Goal: Task Accomplishment & Management: Use online tool/utility

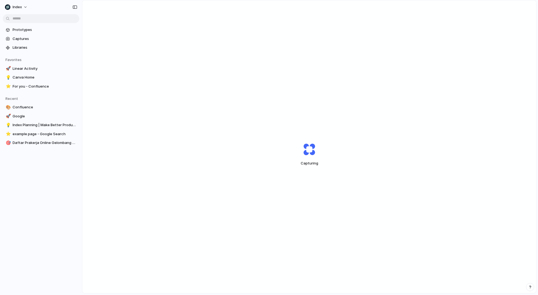
click at [329, 161] on div "Capturing" at bounding box center [309, 154] width 137 height 41
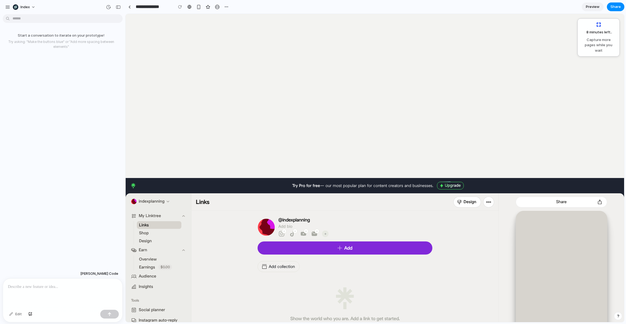
click at [302, 84] on body "[PERSON_NAME] admin Try Pro for free — our most popular plan for content creato…" at bounding box center [375, 250] width 499 height 472
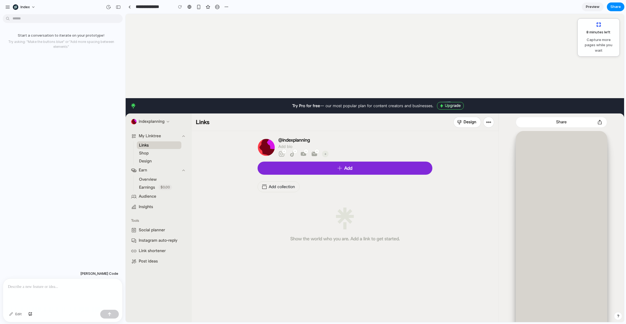
scroll to position [164, 0]
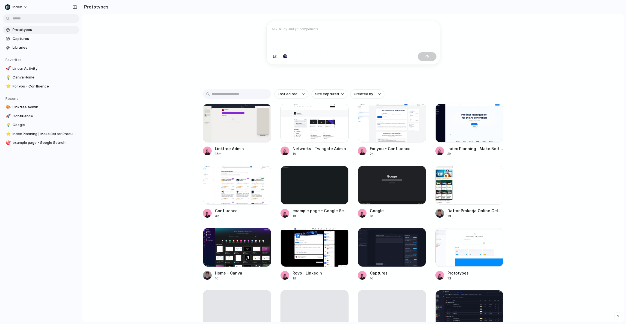
scroll to position [63, 0]
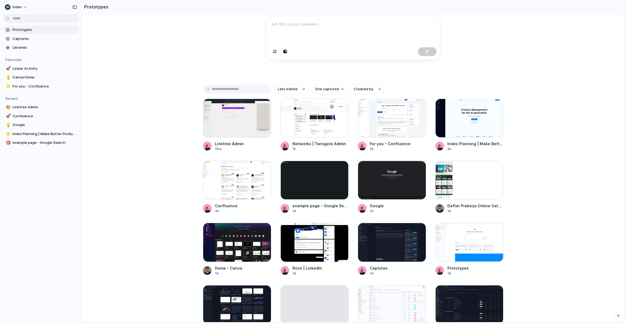
click at [281, 118] on div at bounding box center [315, 118] width 68 height 39
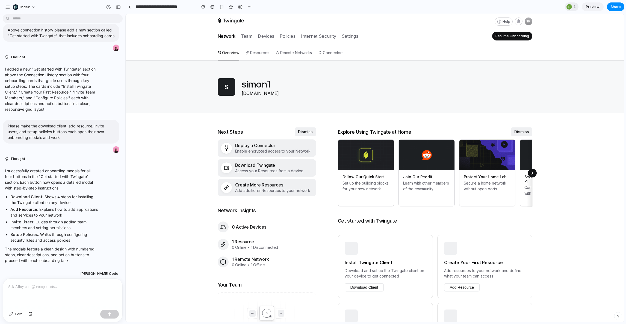
click at [190, 125] on div "Help SK Network Team Devices Policies Internet Security Settings Resume Onboard…" at bounding box center [375, 251] width 499 height 475
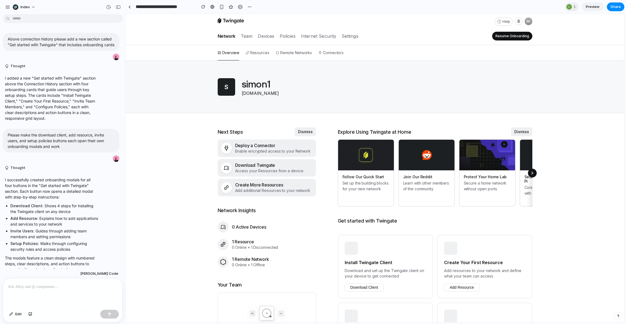
scroll to position [17, 0]
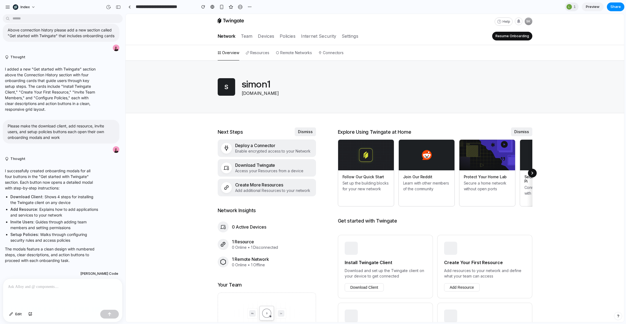
click at [171, 78] on div at bounding box center [375, 87] width 499 height 52
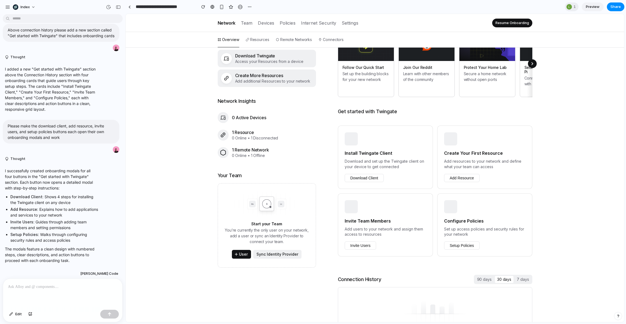
scroll to position [97, 0]
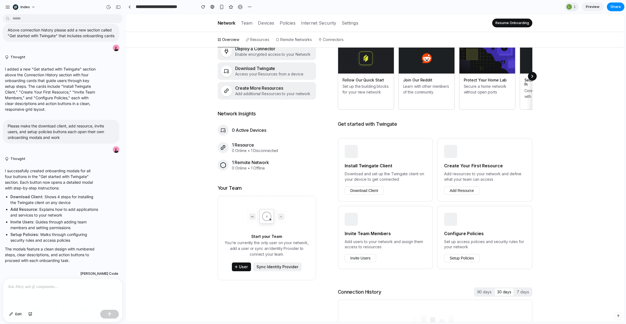
click at [354, 186] on button "Download Client" at bounding box center [364, 190] width 39 height 8
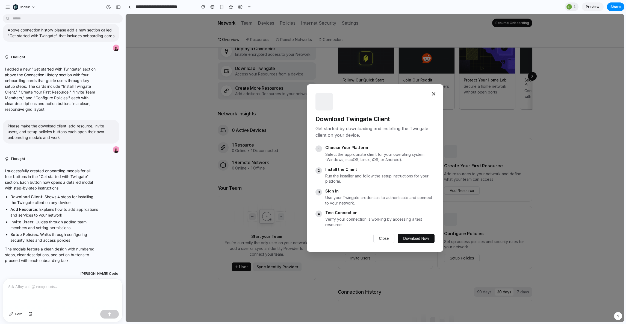
click at [458, 185] on div "Download Twingate Client Get started by downloading and installing the Twingate…" at bounding box center [375, 168] width 499 height 308
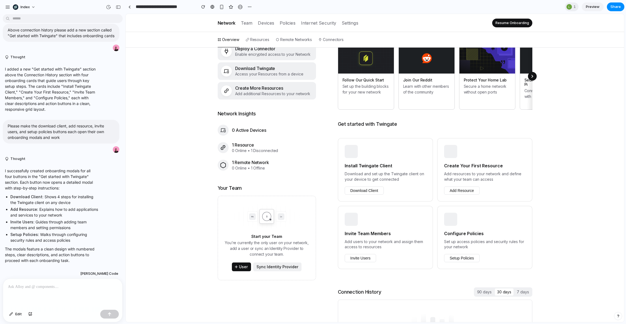
click at [458, 186] on button "Add Resource" at bounding box center [462, 190] width 36 height 8
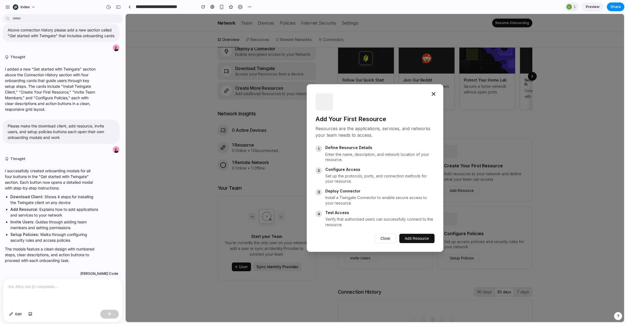
click at [476, 180] on div "Add Your First Resource Resources are the applications, services, and networks …" at bounding box center [375, 168] width 499 height 308
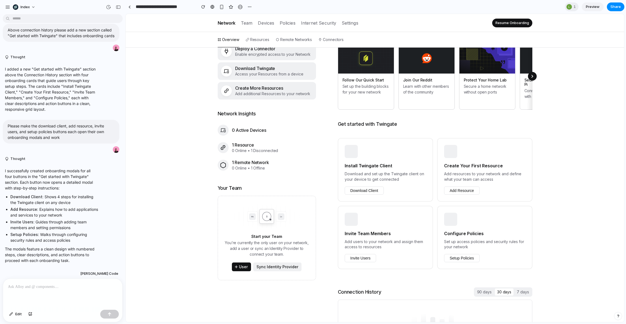
click at [435, 15] on div "Network Team Devices Policies Internet Security Settings Resume Onboarding" at bounding box center [375, 23] width 315 height 18
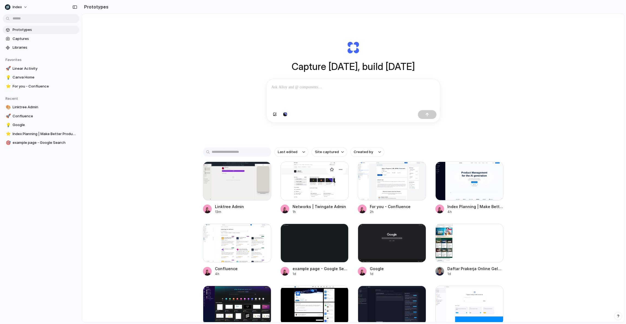
click at [317, 183] on div at bounding box center [315, 180] width 68 height 39
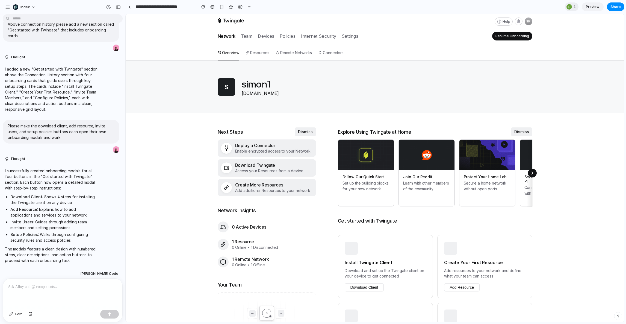
click at [446, 39] on div "Network Team Devices Policies Internet Security Settings Resume Onboarding" at bounding box center [375, 36] width 315 height 18
click at [436, 50] on div "Overview Resources Remote Networks Connectors" at bounding box center [375, 52] width 315 height 15
drag, startPoint x: 385, startPoint y: 28, endPoint x: 385, endPoint y: 134, distance: 106.3
click at [385, 134] on div "Help SK Network Team Devices Policies Internet Security Settings Resume Onboard…" at bounding box center [375, 260] width 499 height 492
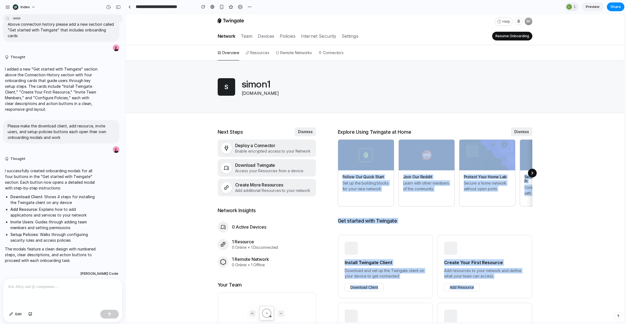
click at [385, 134] on div "Explore Using Twingate at Home Dismiss" at bounding box center [435, 131] width 195 height 15
